Goal: Navigation & Orientation: Go to known website

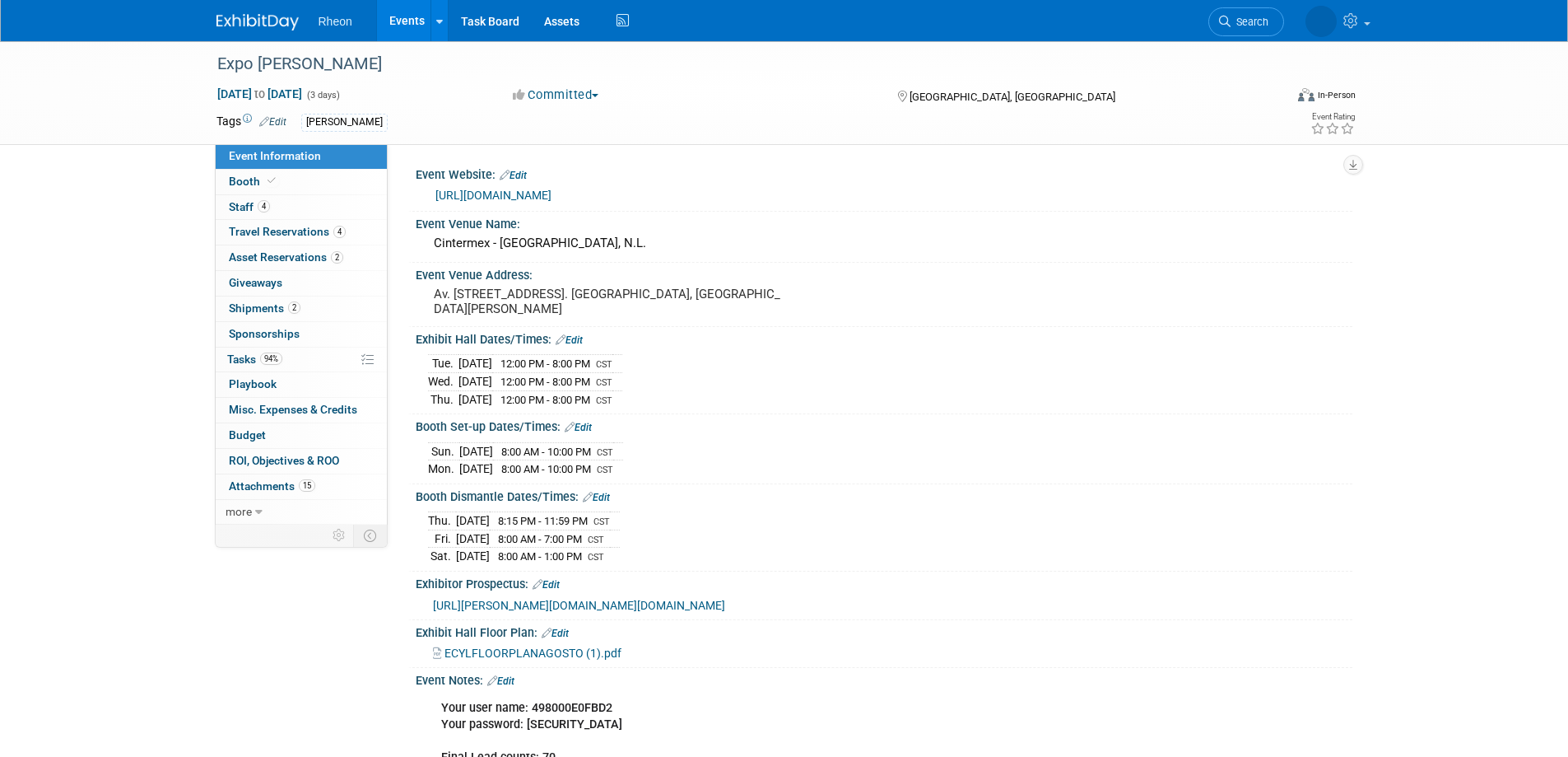
click at [417, 22] on link "Events" at bounding box center [407, 20] width 60 height 41
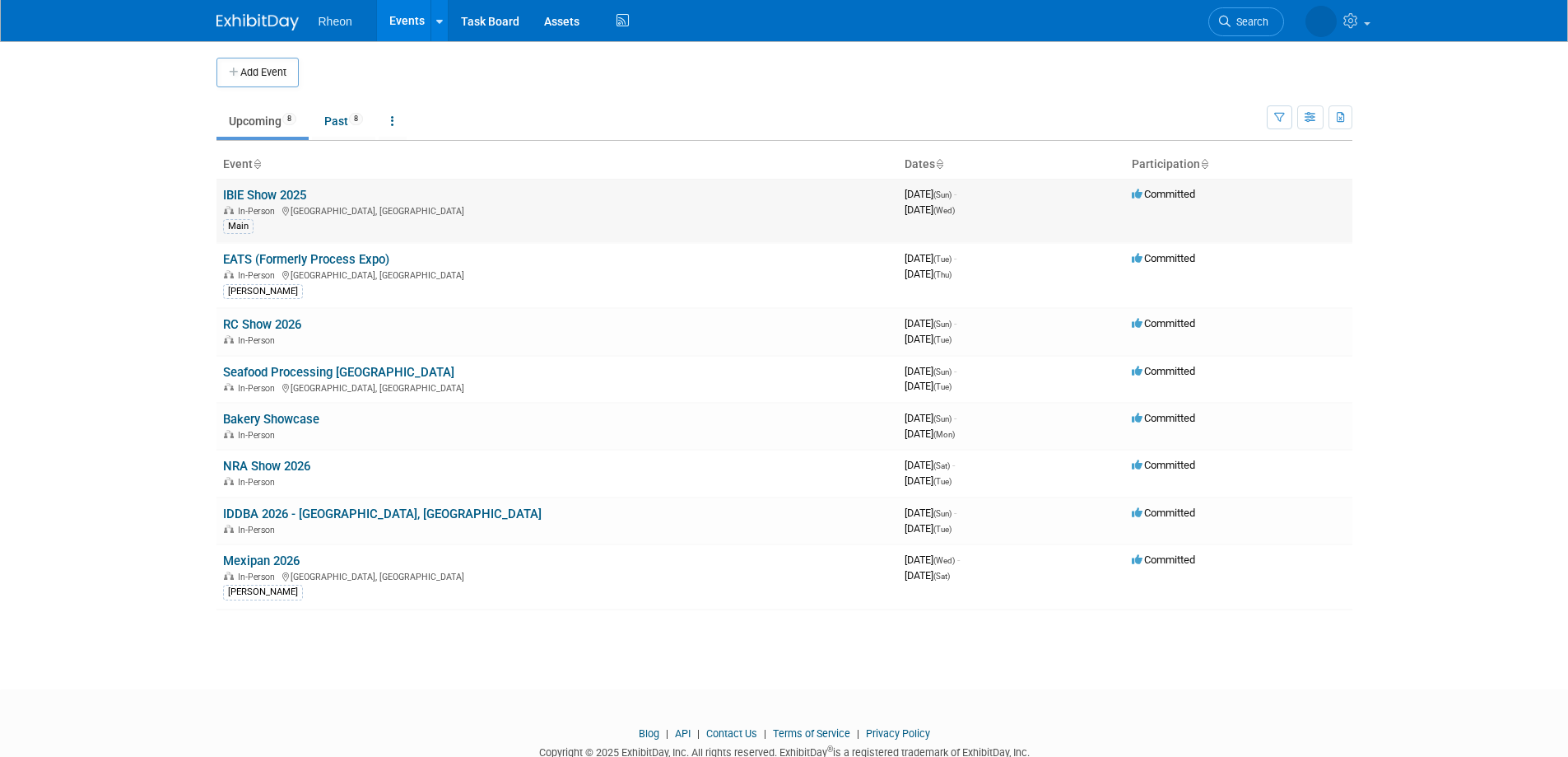
click at [297, 196] on link "IBIE Show 2025" at bounding box center [264, 195] width 83 height 15
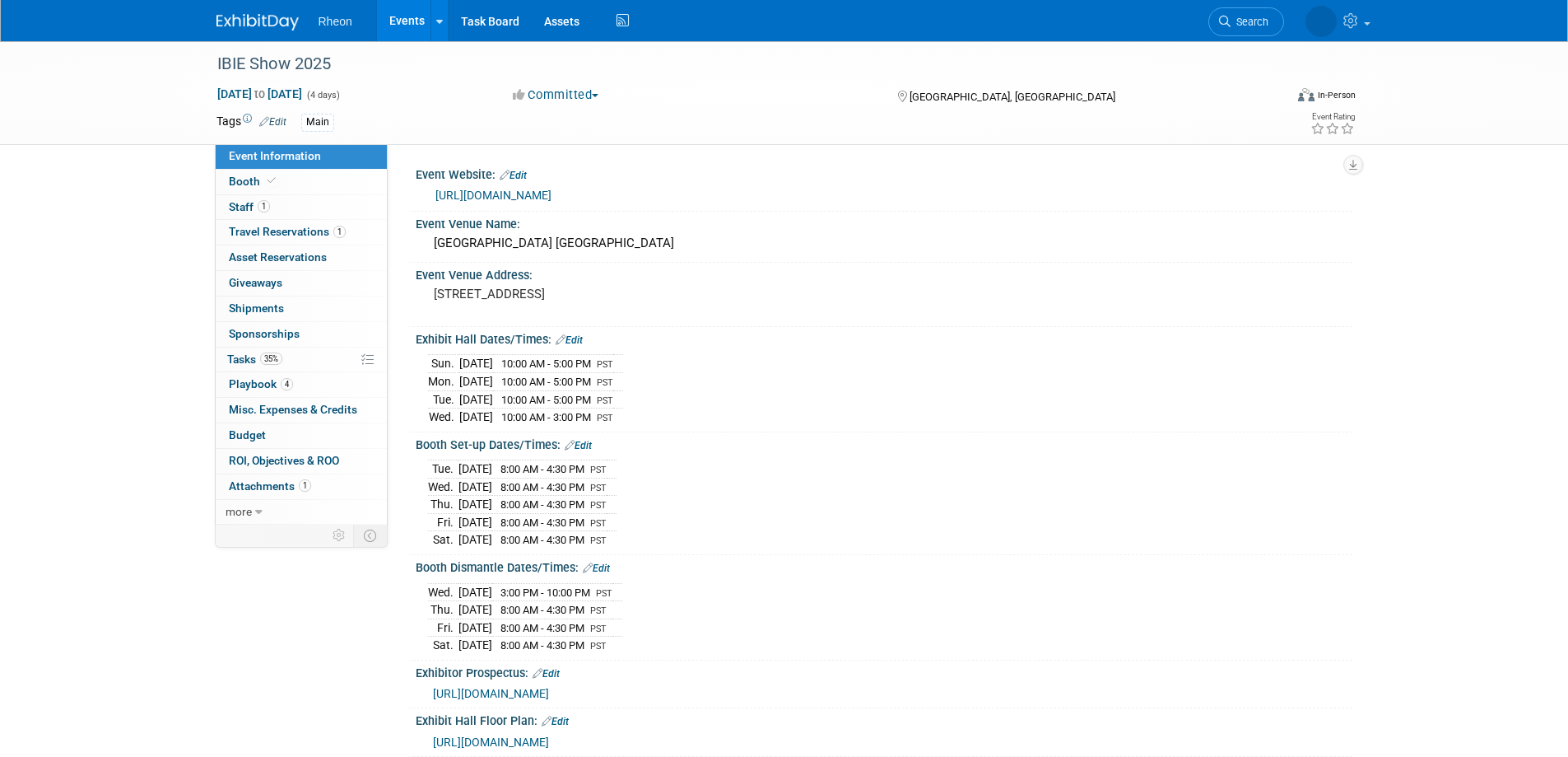
scroll to position [235, 0]
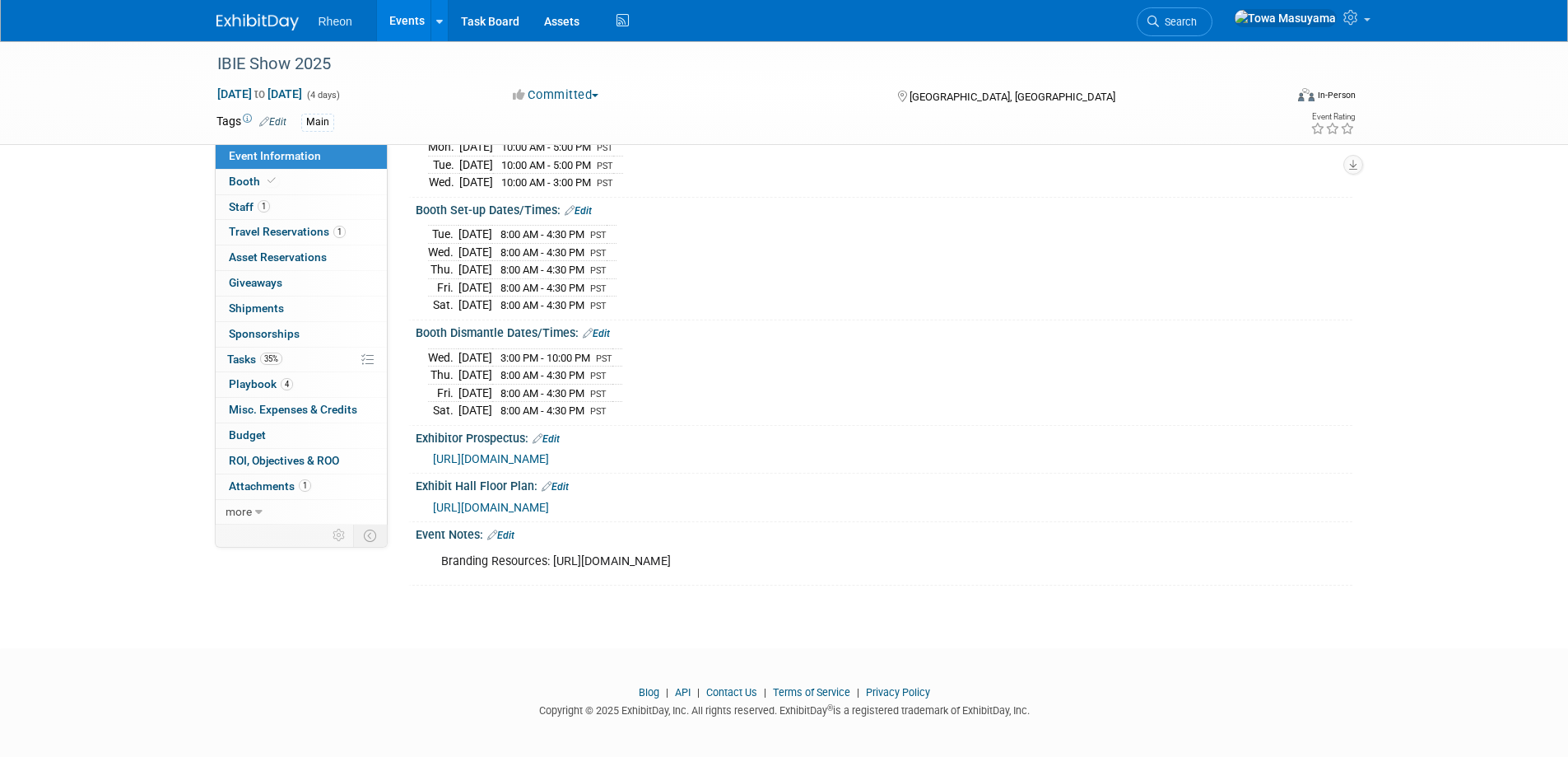
click at [459, 453] on span "[URL][DOMAIN_NAME]" at bounding box center [491, 458] width 116 height 13
